Goal: Transaction & Acquisition: Purchase product/service

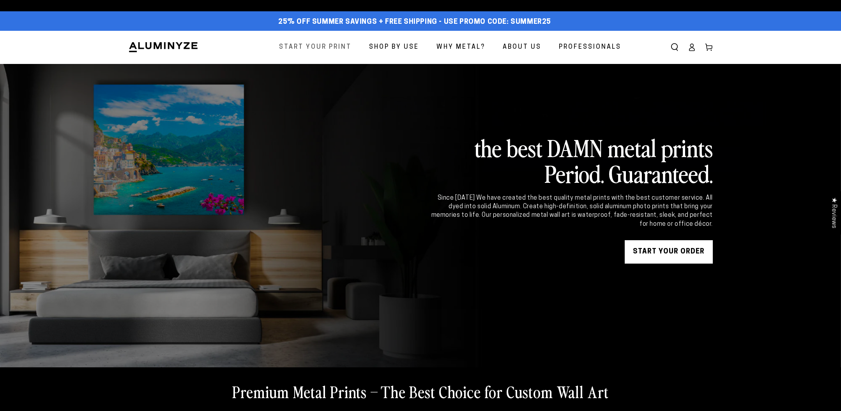
click at [330, 44] on span "Start Your Print" at bounding box center [315, 47] width 73 height 11
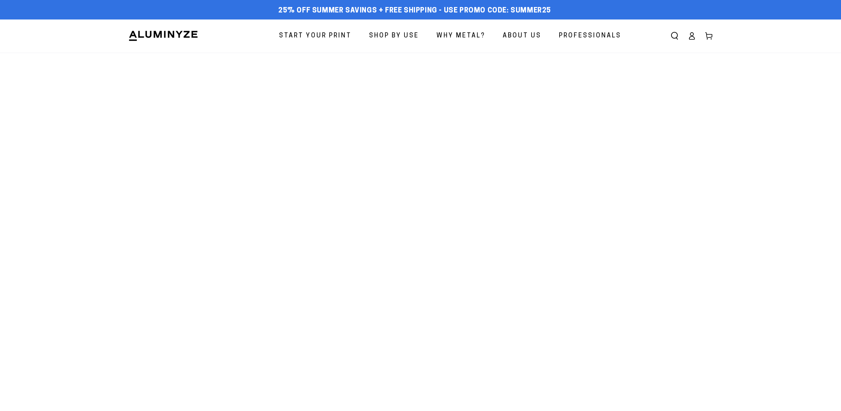
select select "**********"
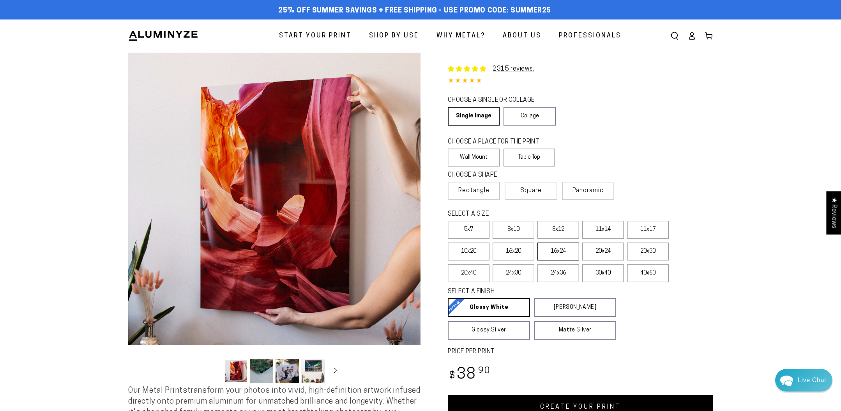
click at [552, 251] on label "16x24" at bounding box center [559, 252] width 42 height 18
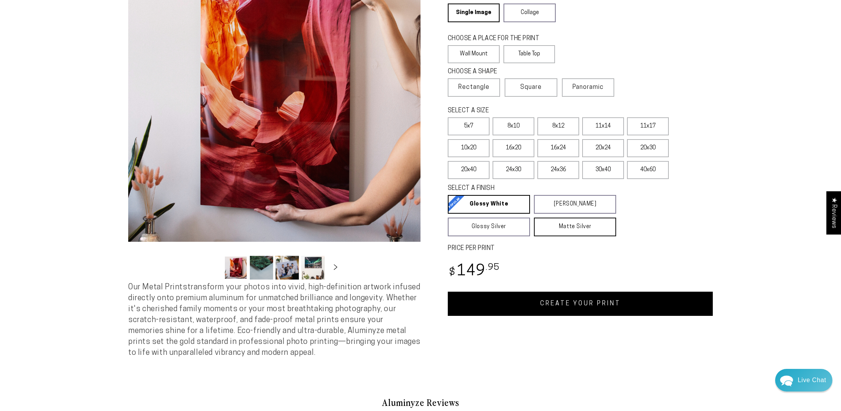
scroll to position [105, 0]
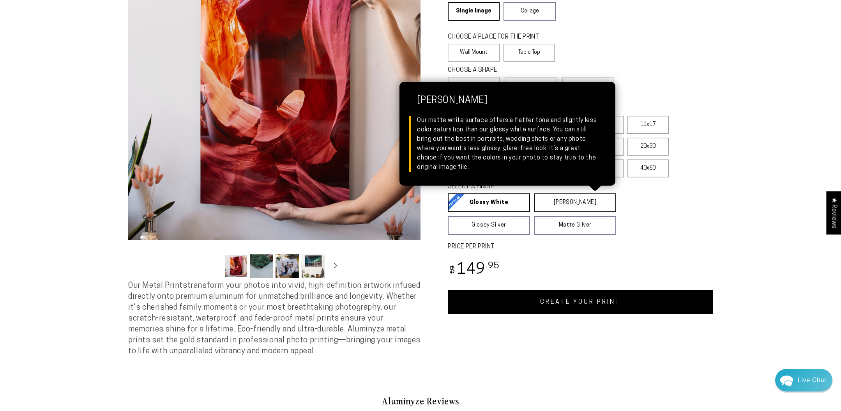
click at [576, 201] on link "Matte White Matte White Our matte white surface offers a flatter tone and sligh…" at bounding box center [575, 202] width 82 height 19
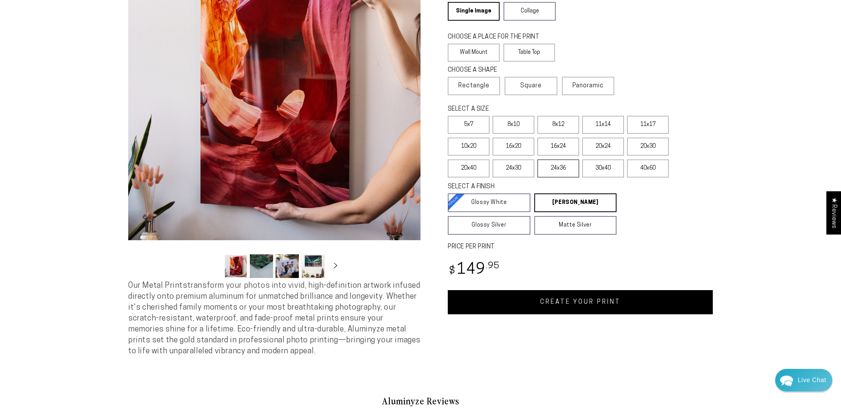
click at [561, 173] on label "24x36" at bounding box center [559, 168] width 42 height 18
click at [565, 147] on label "16x24" at bounding box center [559, 147] width 42 height 18
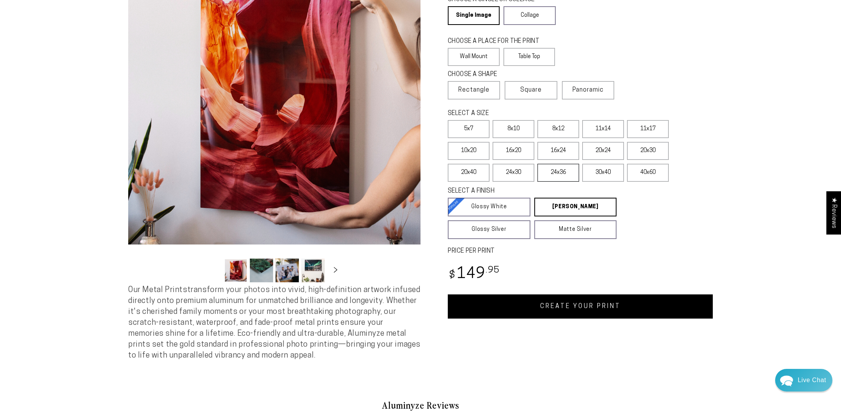
click at [573, 173] on label "24x36" at bounding box center [559, 173] width 42 height 18
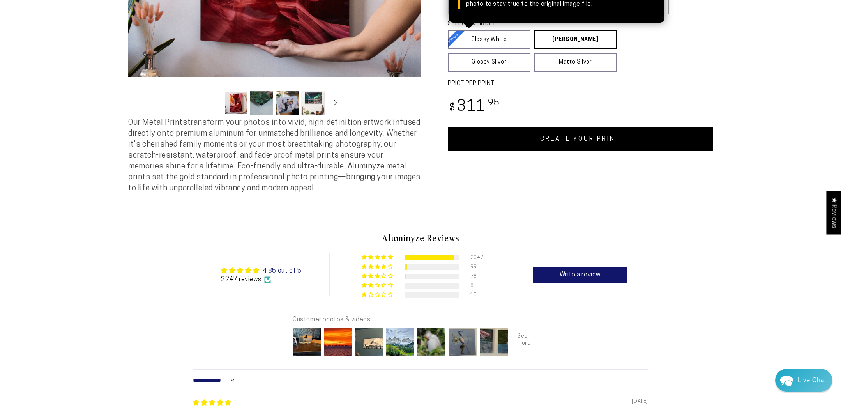
scroll to position [264, 0]
